Goal: Task Accomplishment & Management: Use online tool/utility

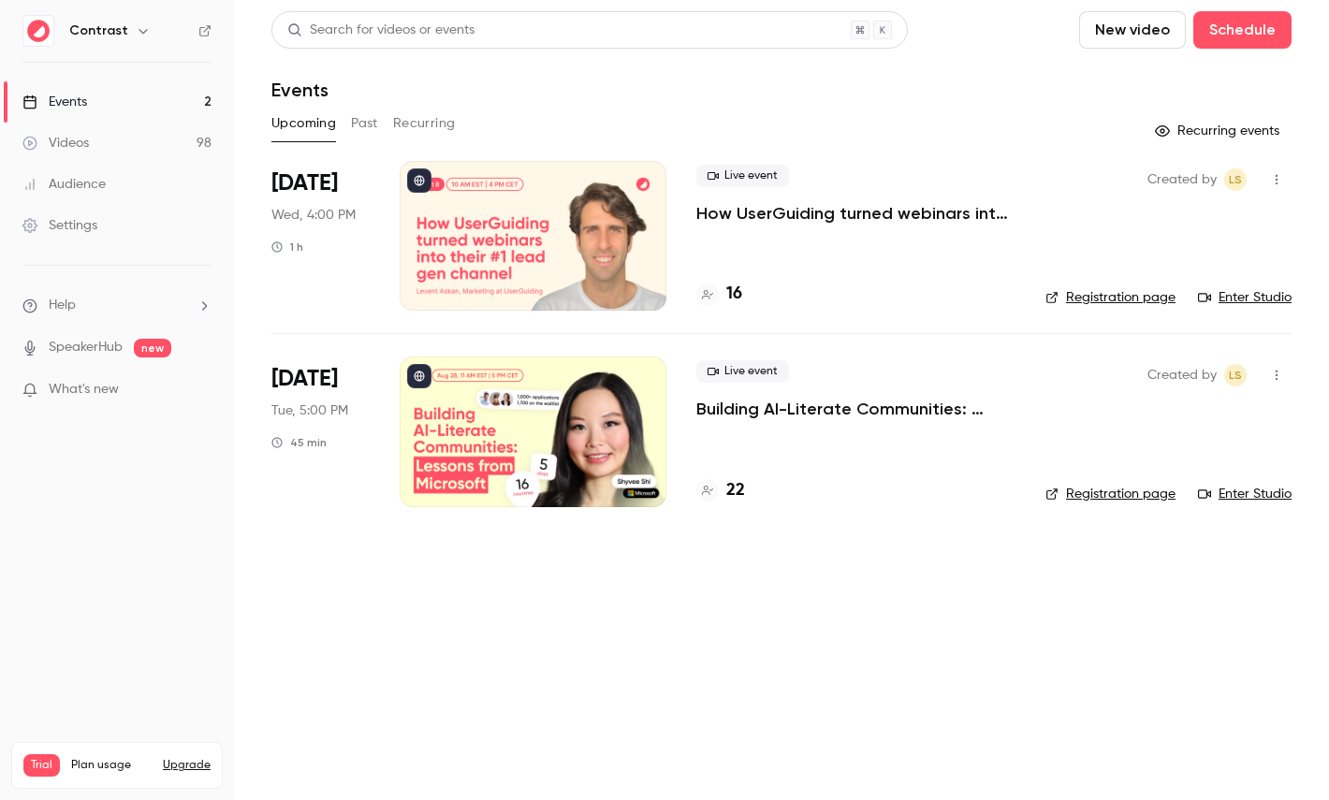
click at [136, 33] on icon "button" at bounding box center [143, 30] width 15 height 15
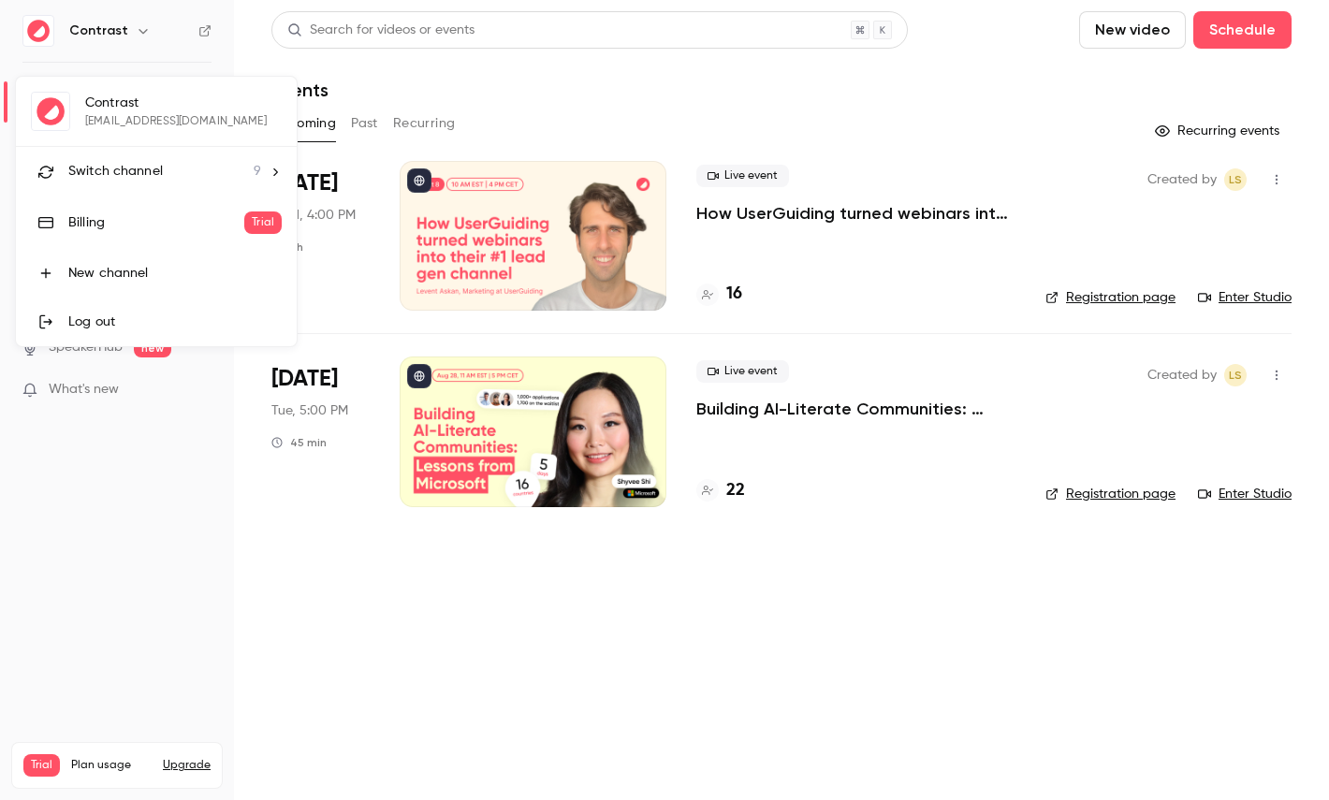
click at [166, 166] on div "Switch channel 9" at bounding box center [164, 172] width 193 height 20
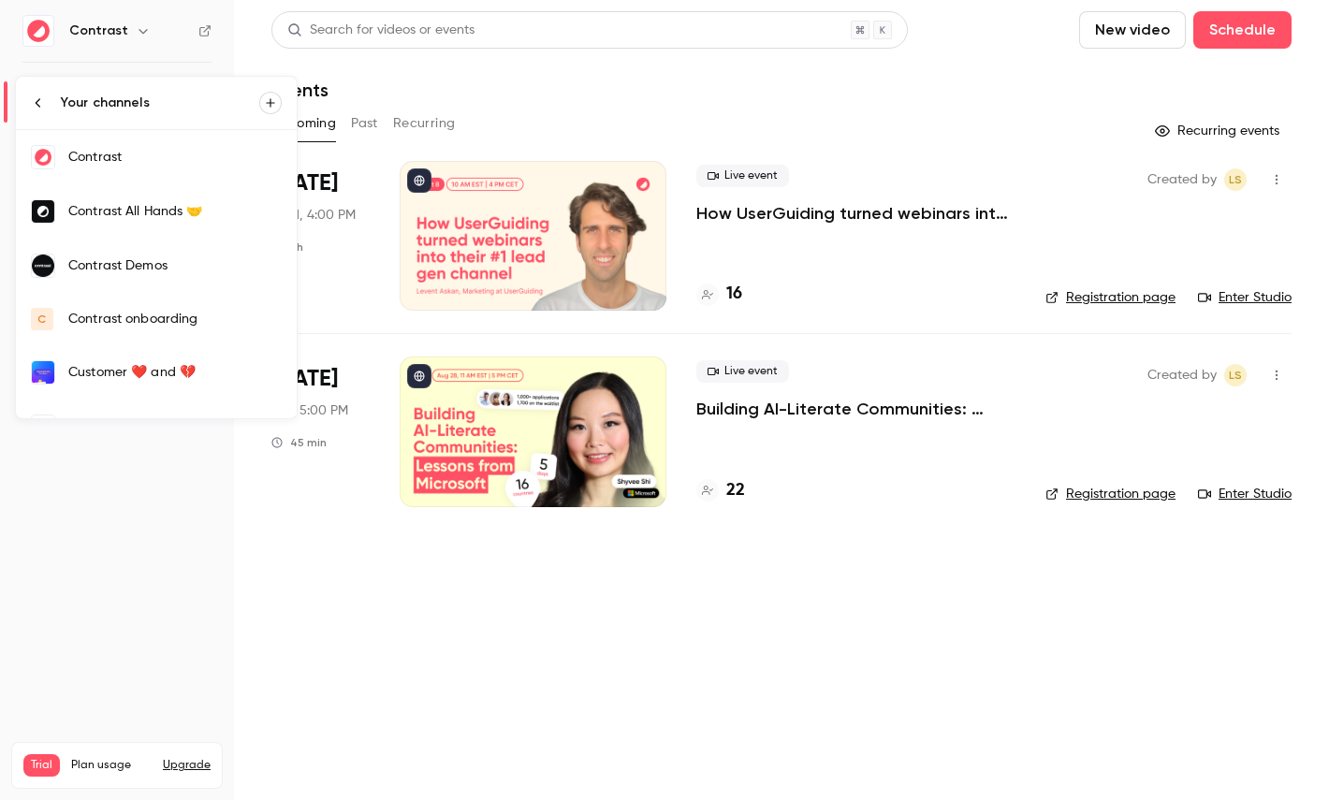
click at [191, 249] on link "Contrast Demos" at bounding box center [156, 266] width 281 height 54
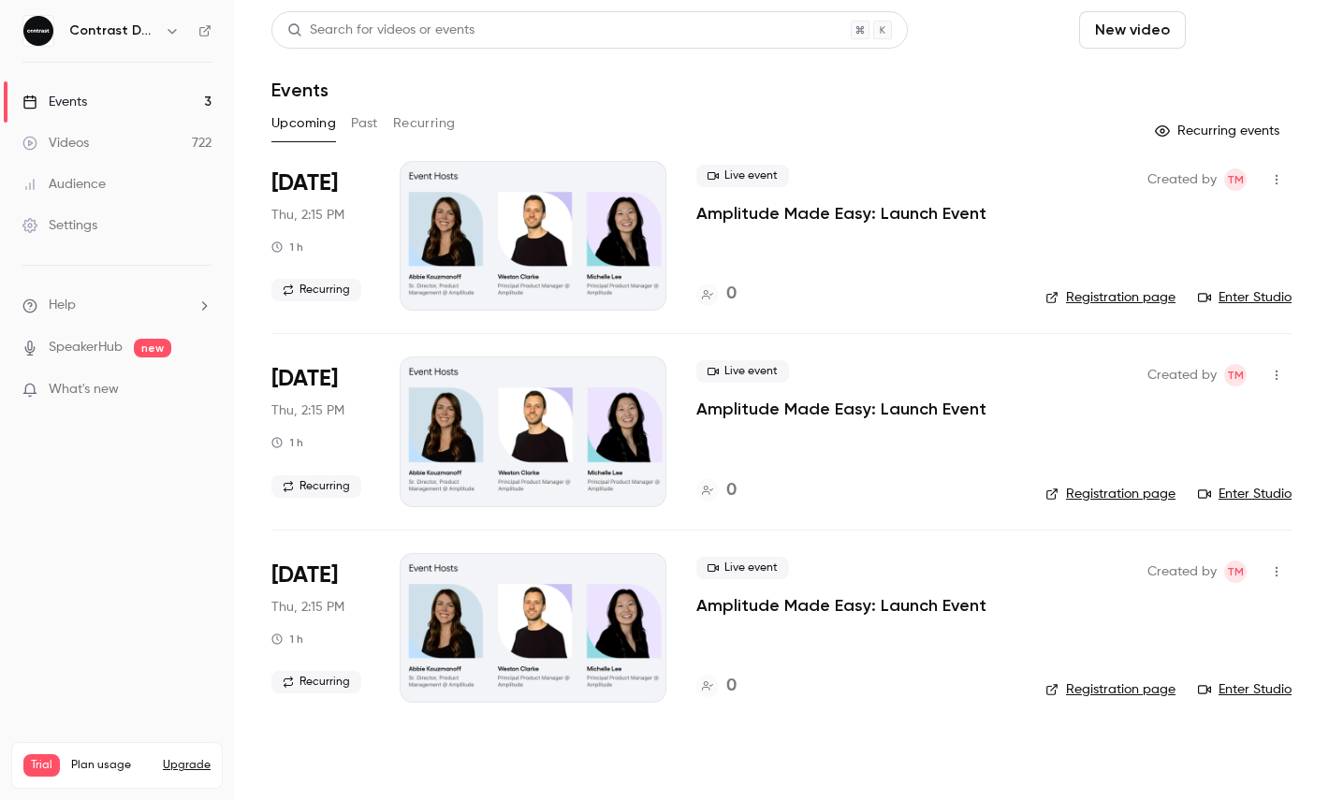
click at [1246, 41] on button "Schedule" at bounding box center [1242, 29] width 98 height 37
click at [1200, 87] on div "One time event" at bounding box center [1205, 81] width 142 height 19
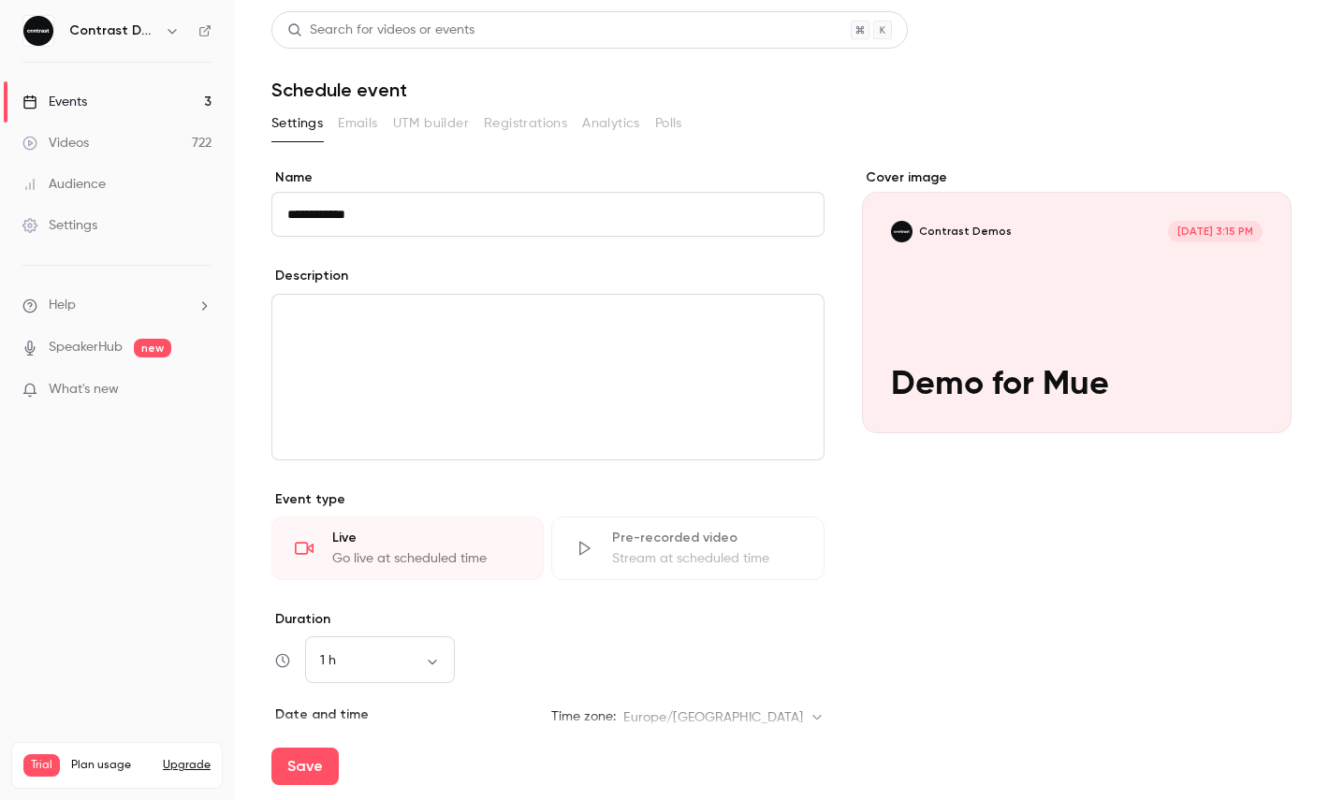
type input "**********"
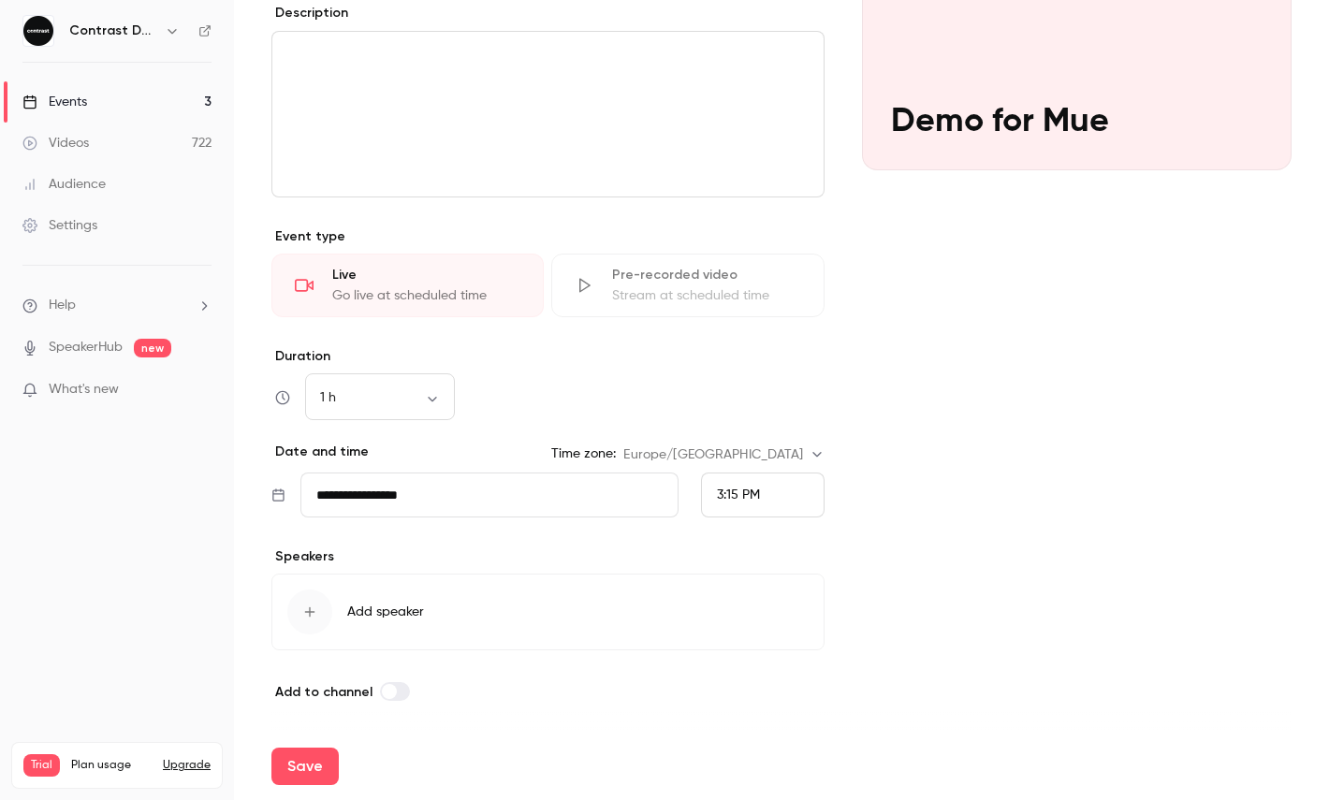
click at [760, 513] on div "3:15 PM" at bounding box center [763, 495] width 124 height 45
click at [786, 358] on div "3:30 PM" at bounding box center [763, 357] width 92 height 20
click at [312, 753] on button "Save" at bounding box center [304, 766] width 67 height 37
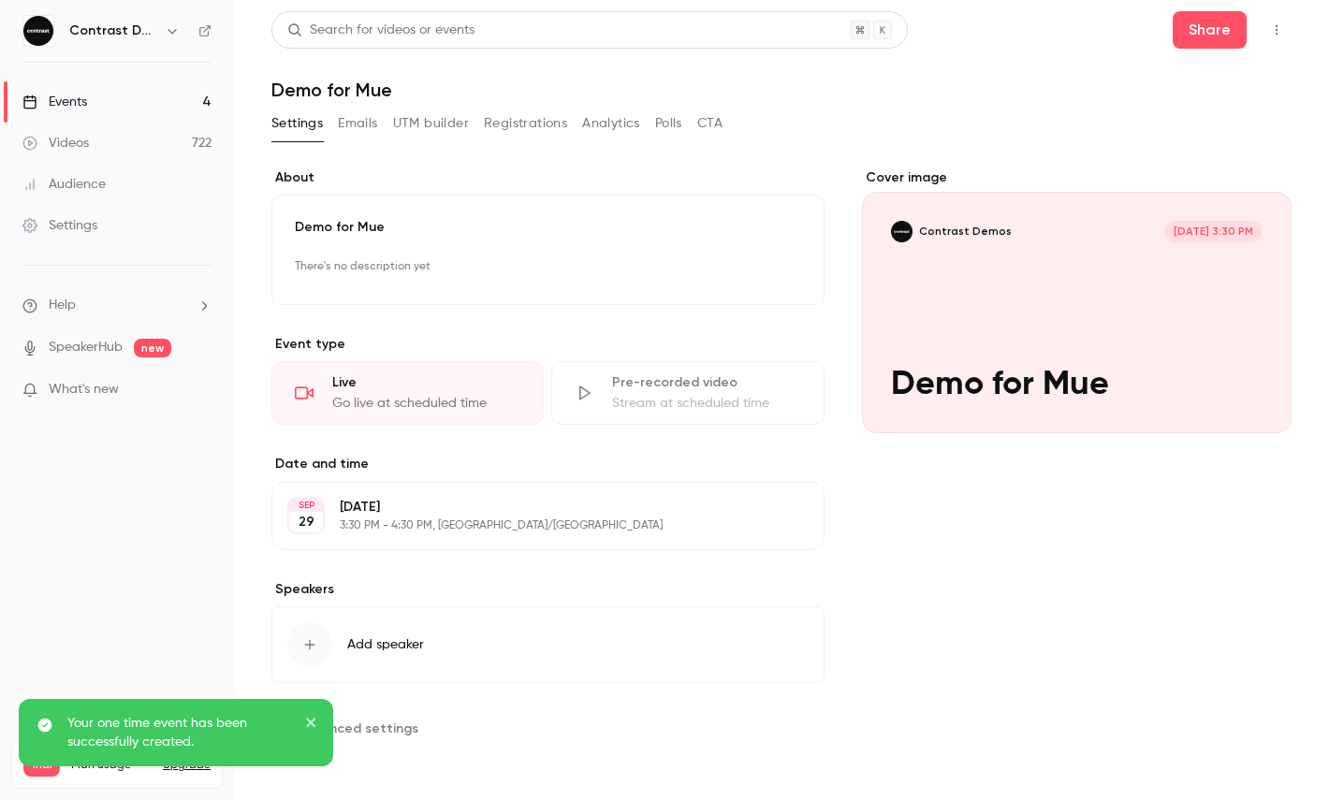
click at [1271, 21] on button "button" at bounding box center [1277, 30] width 30 height 30
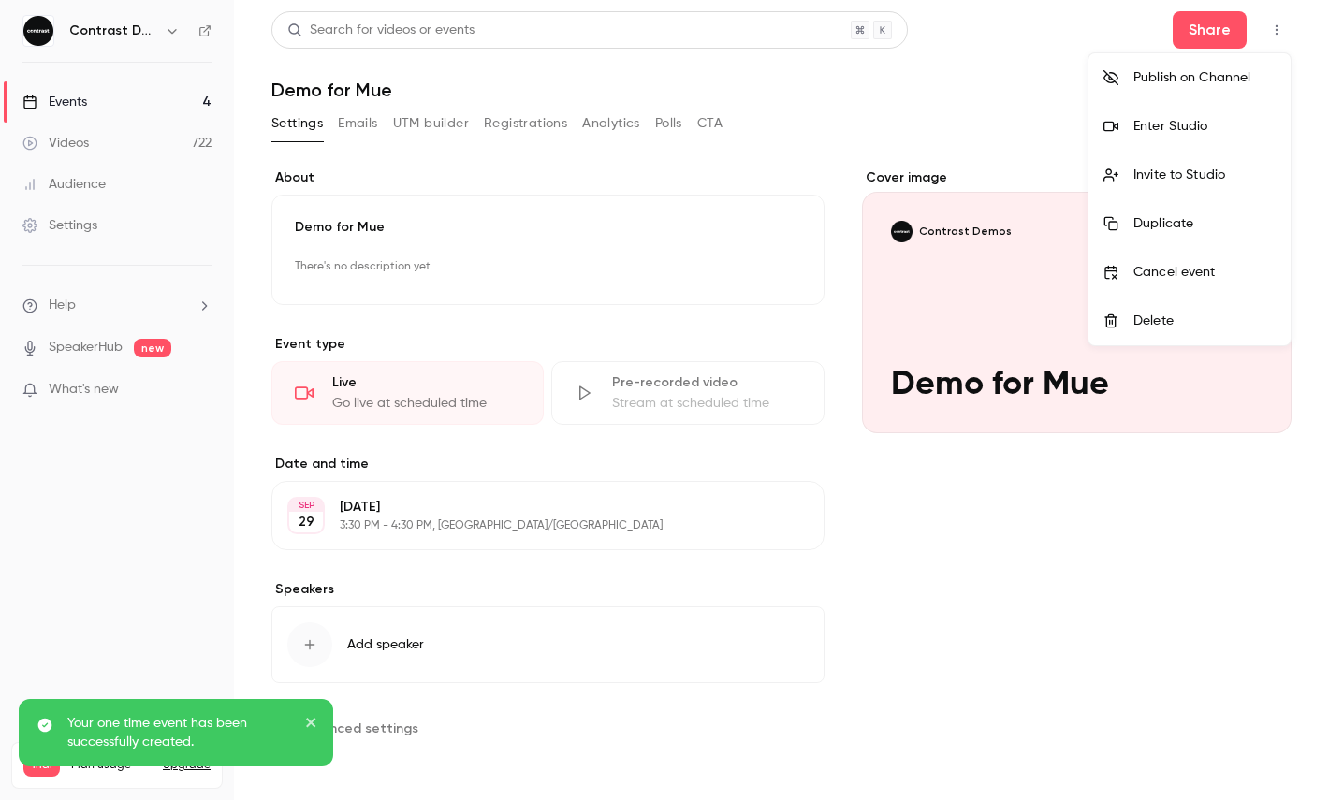
click at [1159, 142] on li "Enter Studio" at bounding box center [1190, 126] width 202 height 49
